Goal: Task Accomplishment & Management: Complete application form

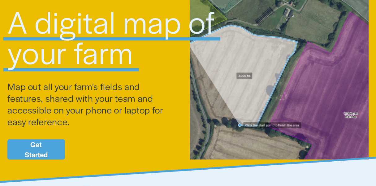
click at [57, 156] on link "Get Started" at bounding box center [35, 149] width 57 height 20
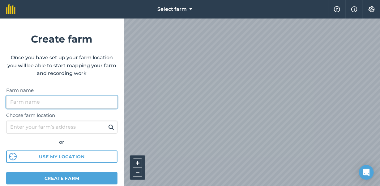
click at [54, 102] on input "Farm name" at bounding box center [61, 102] width 111 height 13
type input "crocodilis"
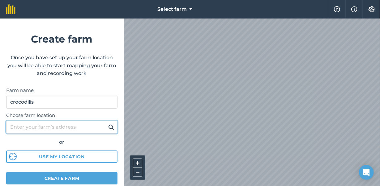
click at [47, 124] on input "Choose farm location" at bounding box center [61, 127] width 111 height 13
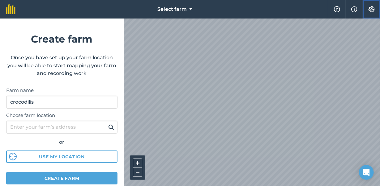
click at [368, 9] on img at bounding box center [371, 9] width 7 height 6
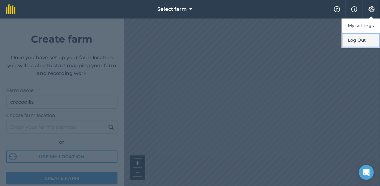
click at [356, 41] on button "Log Out" at bounding box center [361, 40] width 38 height 15
